Goal: Transaction & Acquisition: Purchase product/service

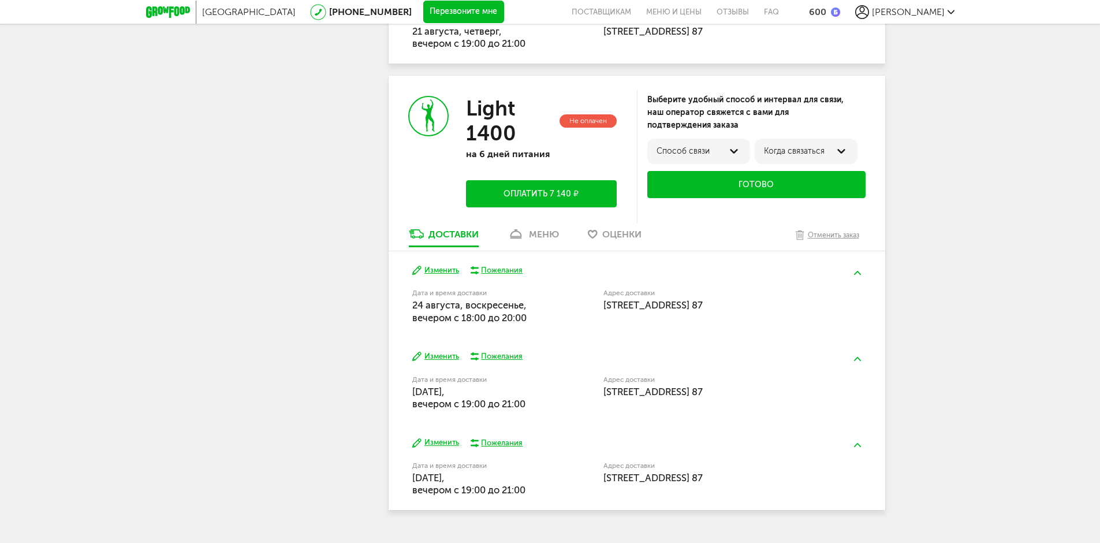
scroll to position [517, 0]
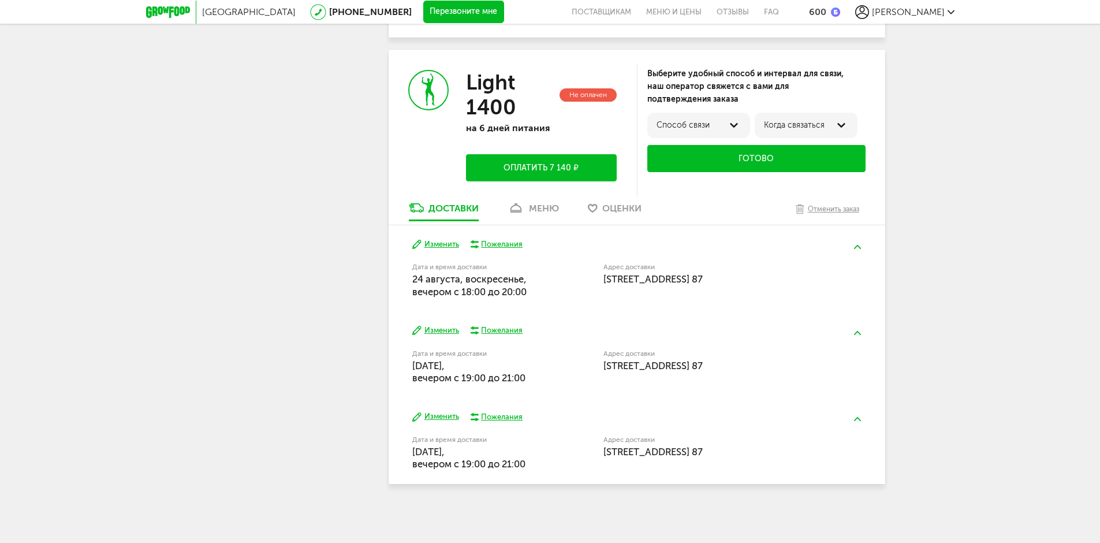
click at [526, 208] on link "меню" at bounding box center [533, 210] width 63 height 18
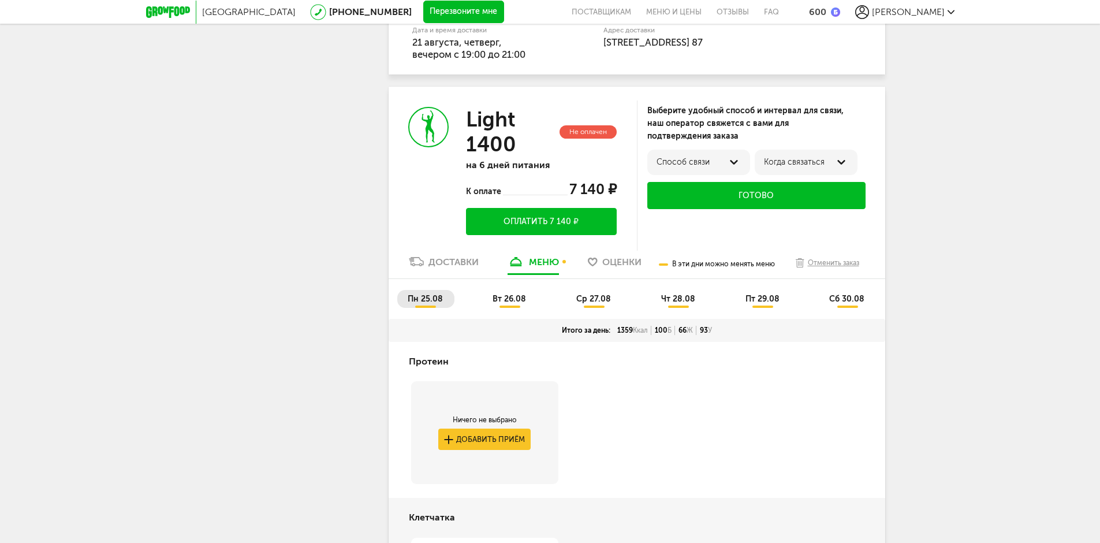
scroll to position [442, 0]
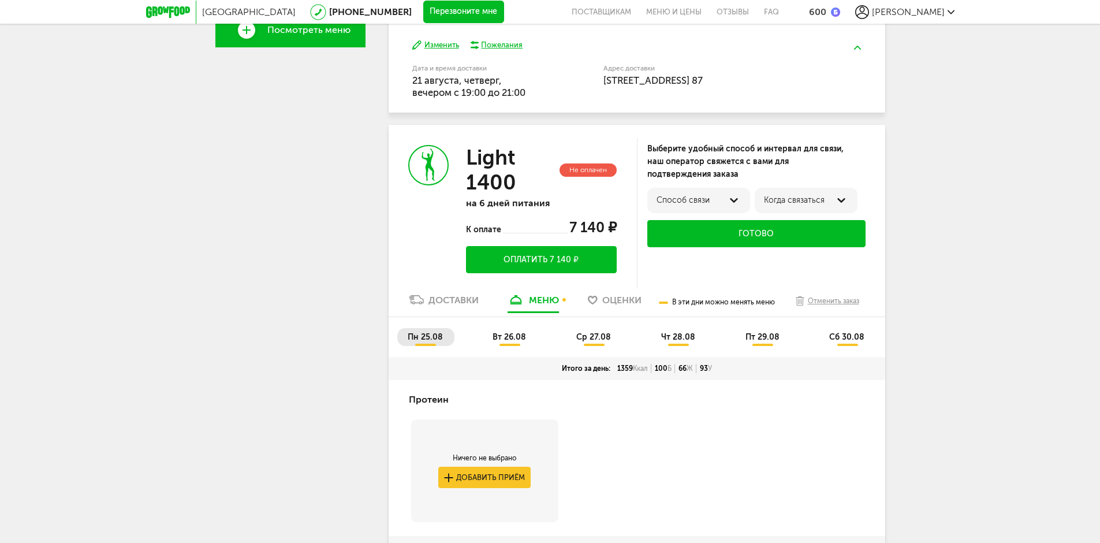
click at [738, 196] on div at bounding box center [734, 200] width 14 height 14
click at [780, 173] on div "Выберите удобный способ и интервал для связи, наш оператор свяжется с вами для …" at bounding box center [756, 162] width 218 height 38
click at [782, 196] on div "Когда связаться" at bounding box center [806, 200] width 84 height 9
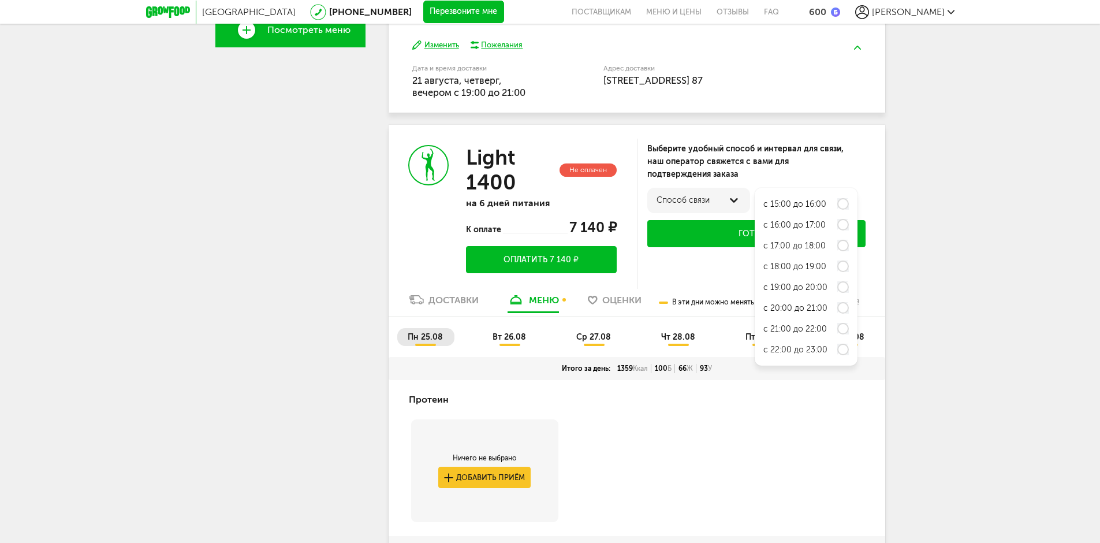
click at [802, 174] on div "Выберите удобный способ и интервал для связи, наш оператор свяжется с вами для …" at bounding box center [756, 162] width 218 height 38
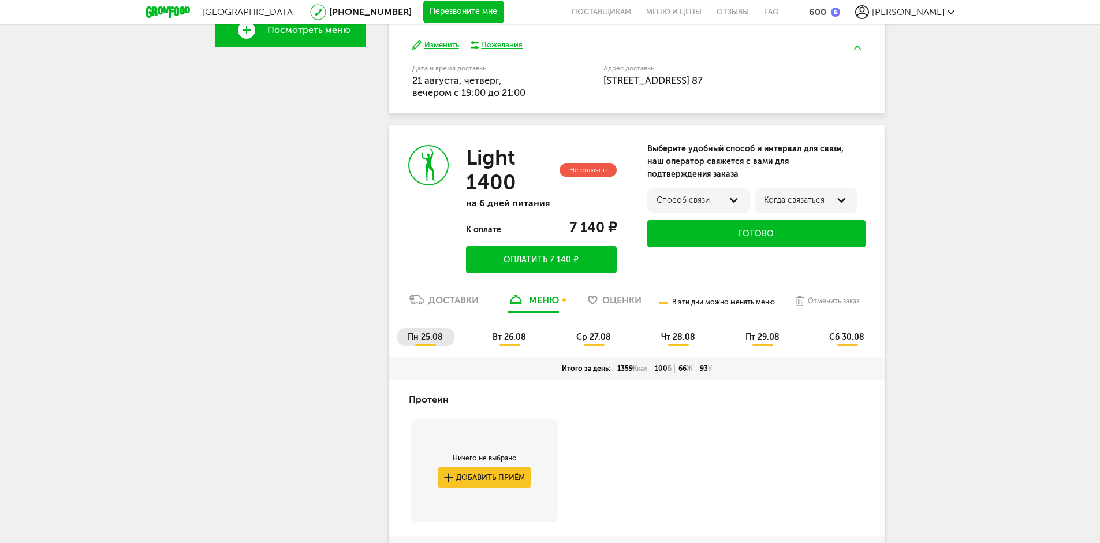
click at [537, 260] on button "Оплатить 7 140 ₽" at bounding box center [541, 259] width 150 height 27
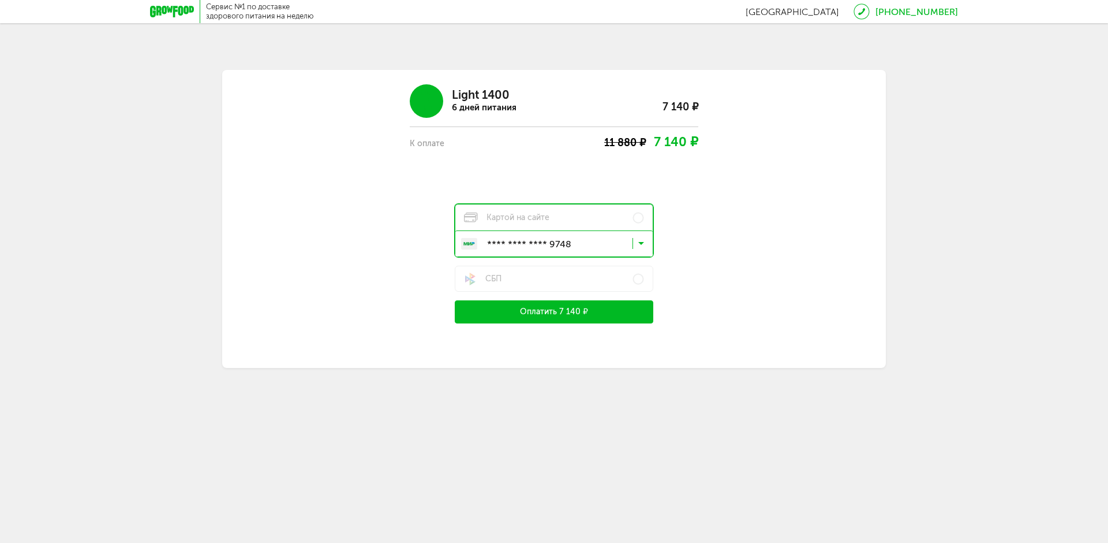
click at [173, 10] on icon at bounding box center [172, 12] width 44 height 12
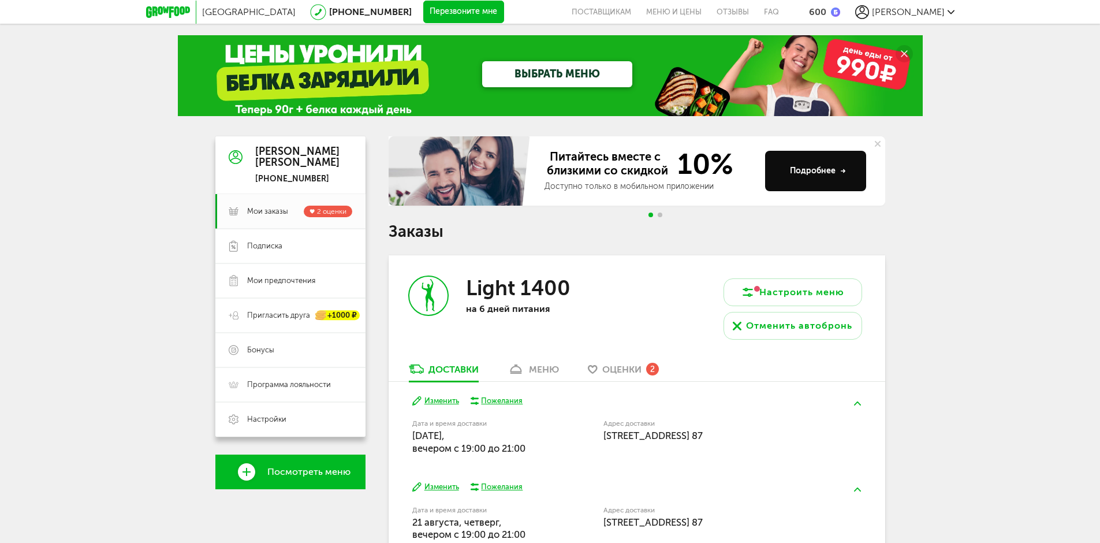
click at [659, 216] on span "Go to slide 2" at bounding box center [660, 214] width 5 height 5
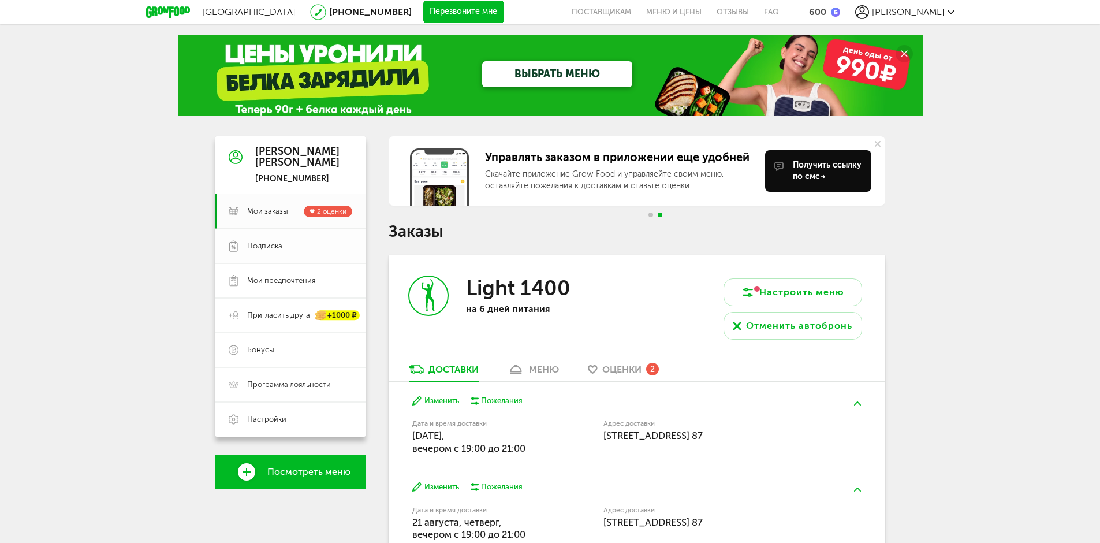
click at [275, 249] on span "Подписка" at bounding box center [264, 246] width 35 height 10
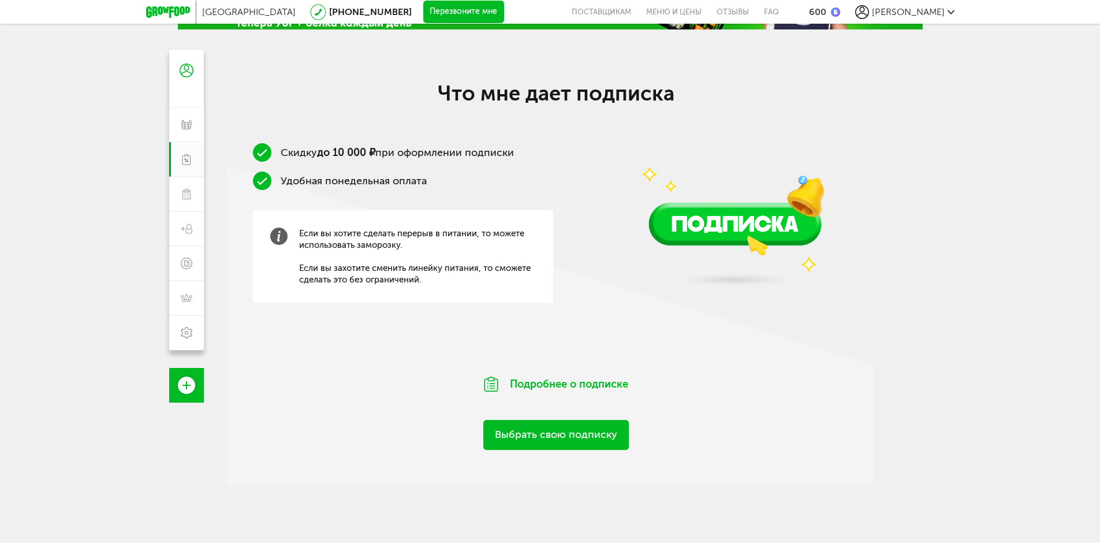
scroll to position [115, 0]
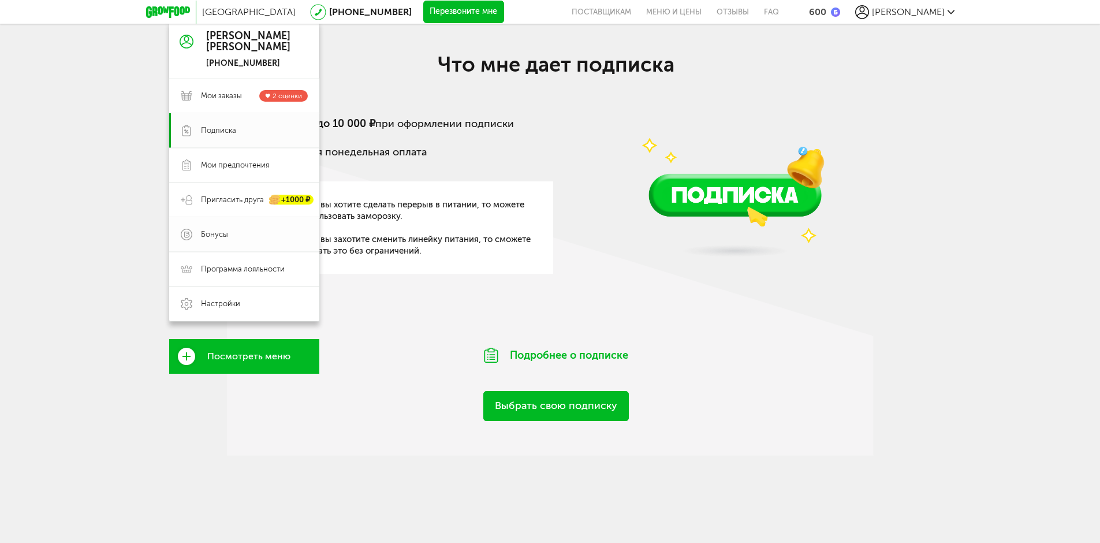
click at [231, 245] on link "Бонусы" at bounding box center [244, 234] width 150 height 35
